Goal: Task Accomplishment & Management: Complete application form

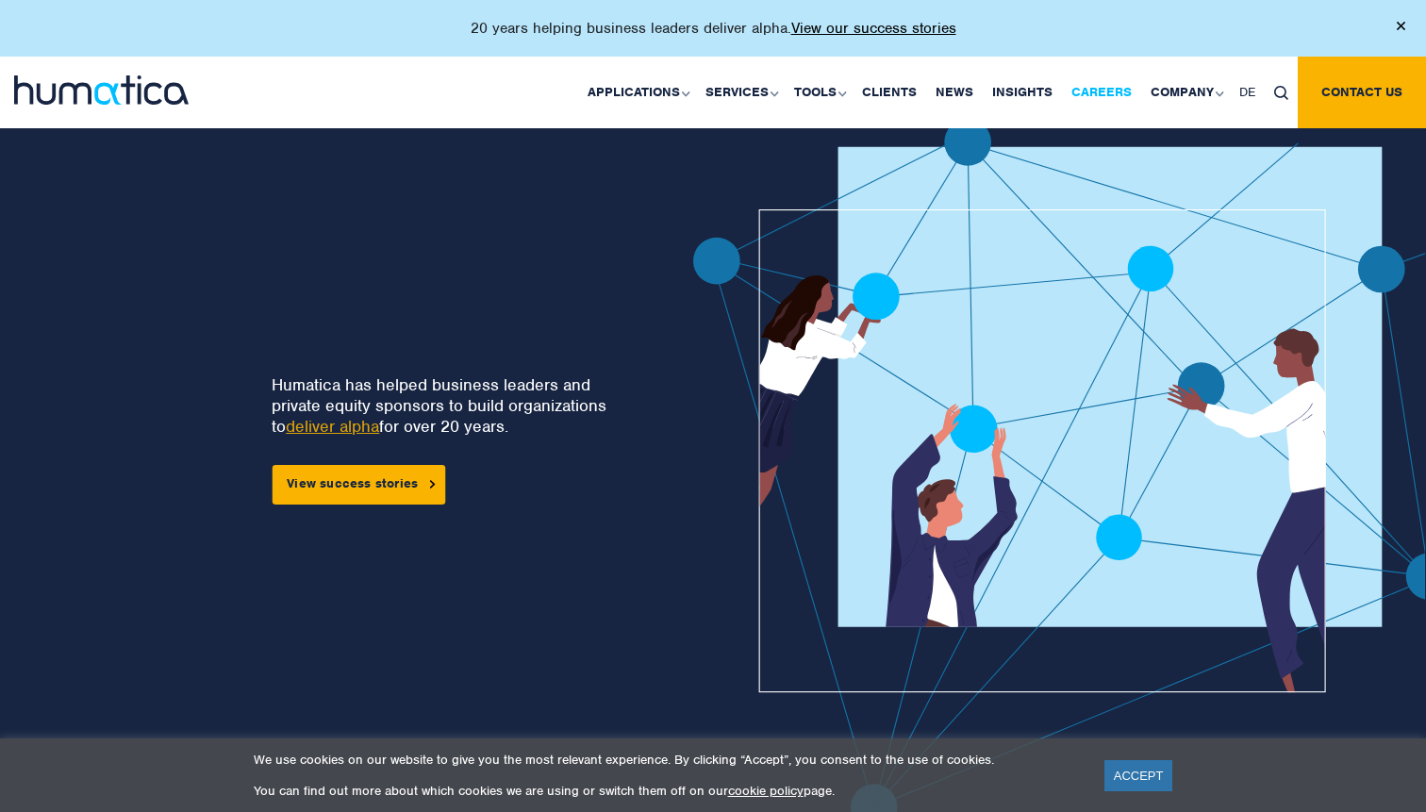
click at [1078, 101] on link "Careers" at bounding box center [1101, 93] width 79 height 72
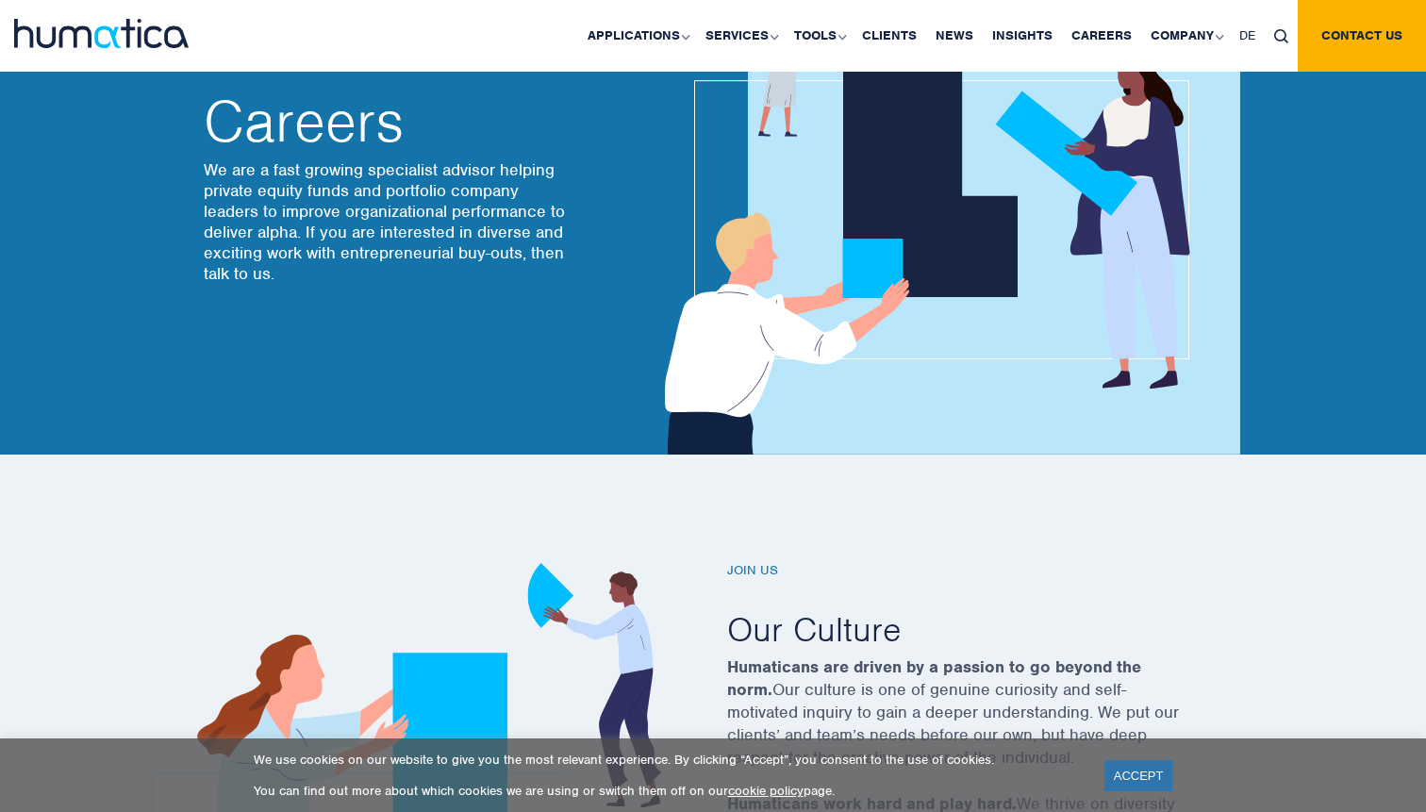
scroll to position [299, 0]
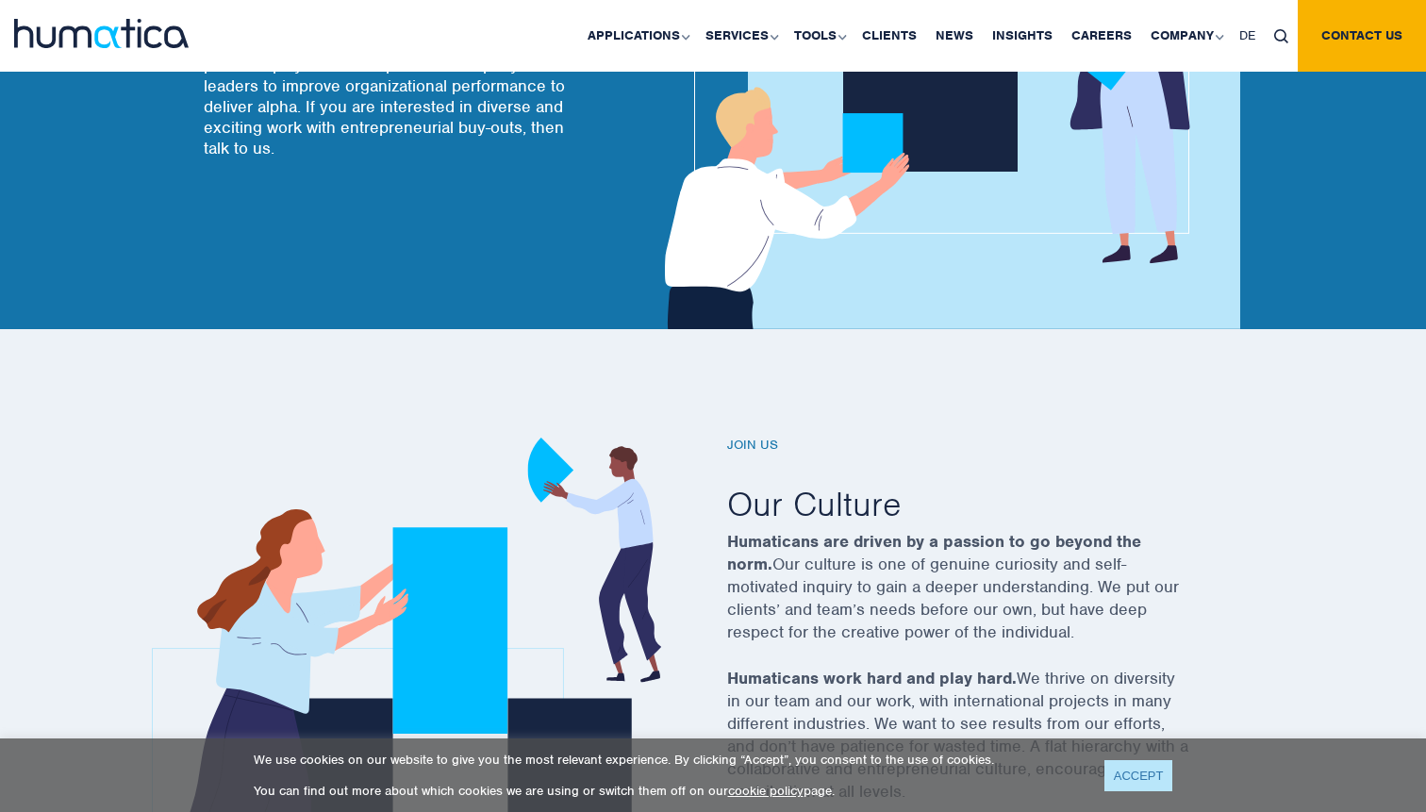
click at [1107, 778] on link "ACCEPT" at bounding box center [1139, 775] width 69 height 31
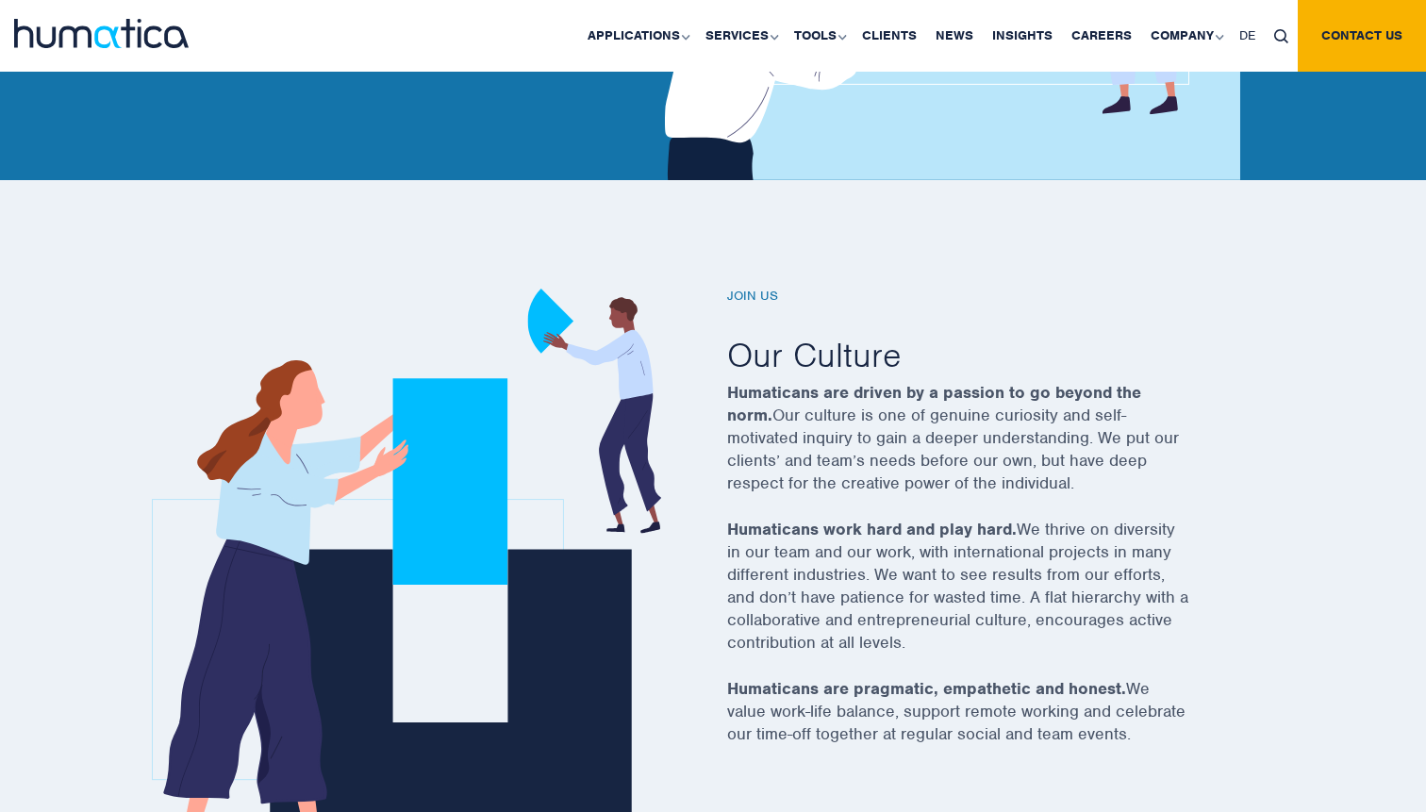
scroll to position [452, 0]
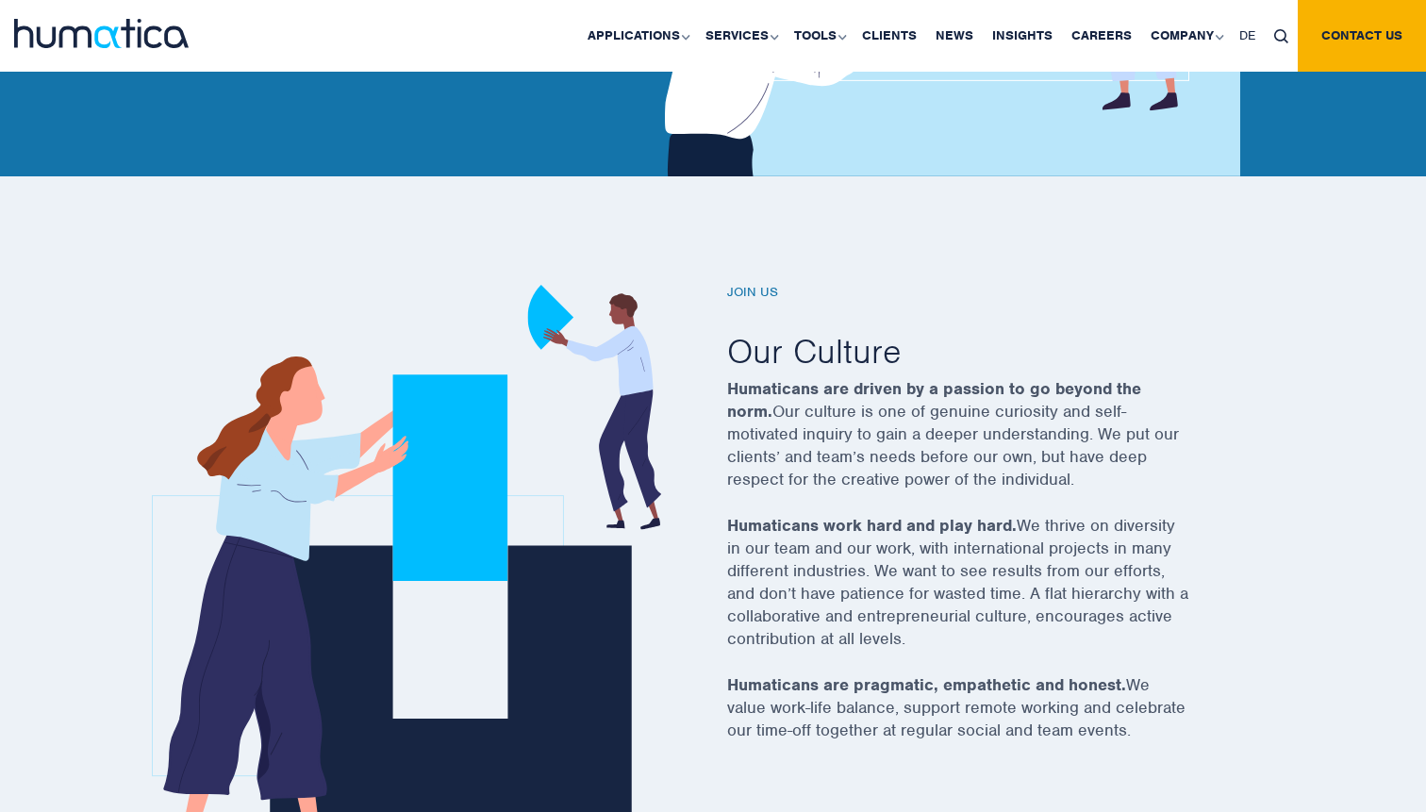
click at [758, 292] on h6 "Join us" at bounding box center [981, 293] width 509 height 16
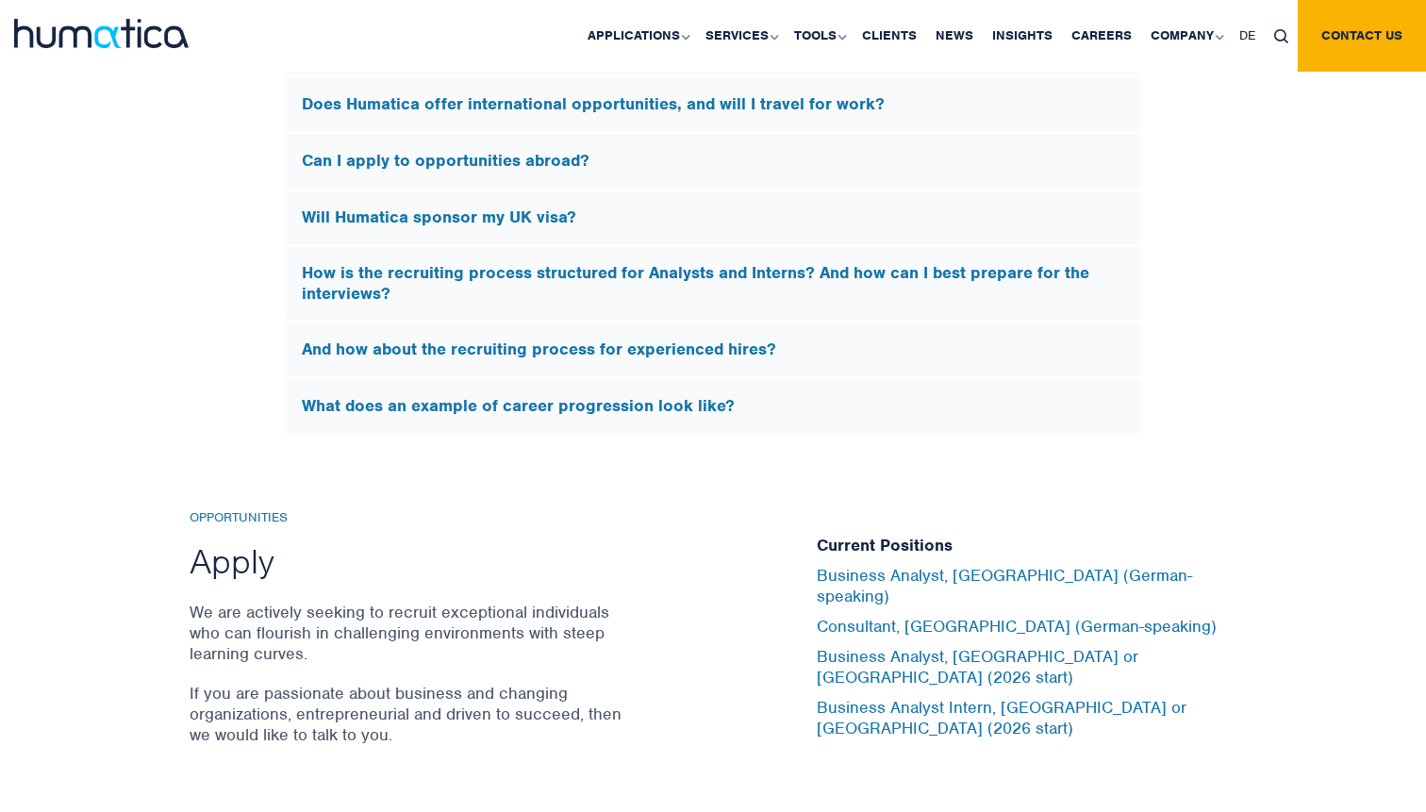
scroll to position [6166, 0]
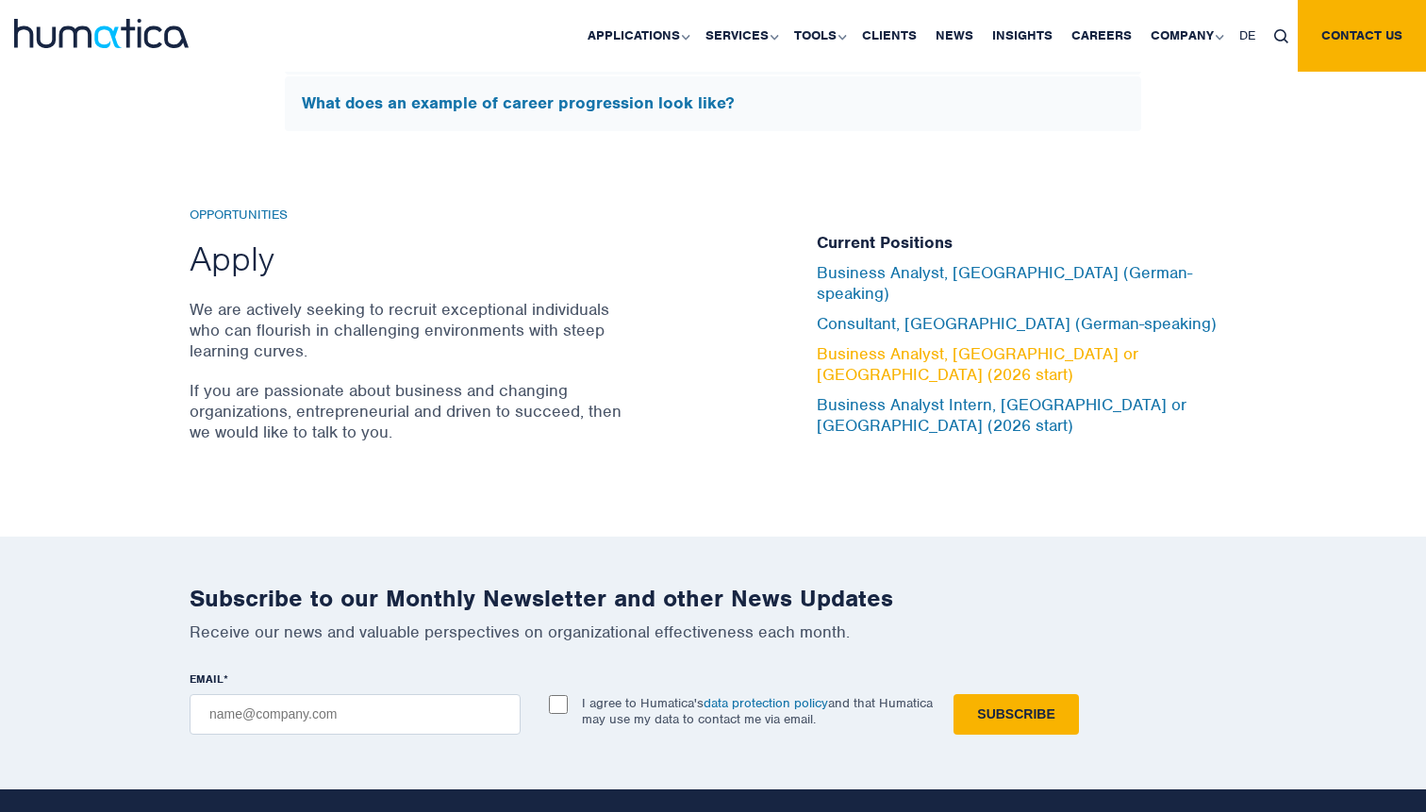
click at [914, 357] on link "Business Analyst, London or Munich (2026 start)" at bounding box center [978, 364] width 322 height 42
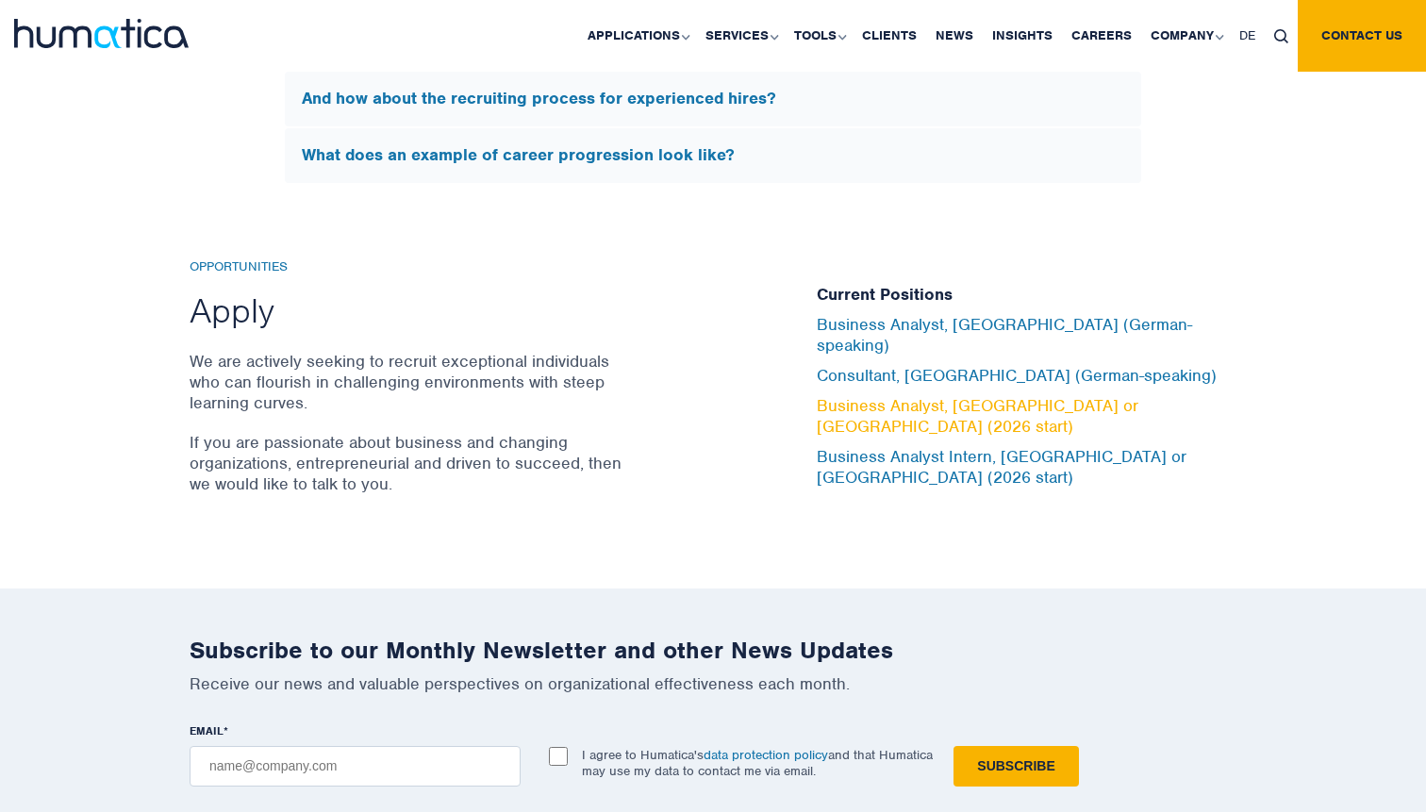
scroll to position [5706, 0]
